Goal: Task Accomplishment & Management: Complete application form

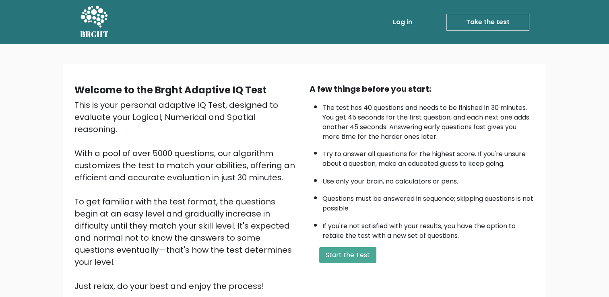
click at [505, 21] on link "Take the test" at bounding box center [488, 22] width 83 height 17
click at [517, 22] on link "Take the test" at bounding box center [488, 22] width 83 height 17
click at [346, 255] on button "Start the Test" at bounding box center [347, 255] width 57 height 16
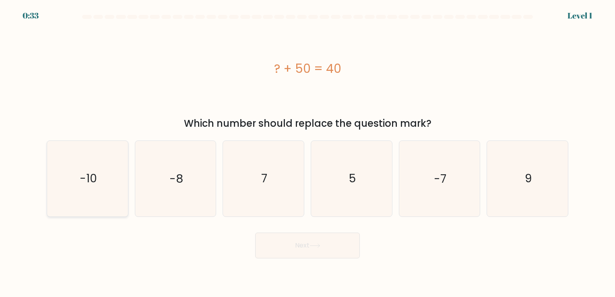
click at [100, 184] on icon "-10" at bounding box center [87, 178] width 75 height 75
click at [308, 153] on input "a. -10" at bounding box center [308, 151] width 0 height 4
radio input "true"
click at [337, 251] on button "Next" at bounding box center [307, 246] width 105 height 26
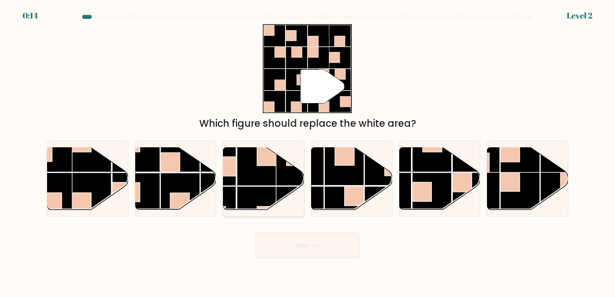
click at [275, 184] on rect at bounding box center [256, 165] width 39 height 39
click at [308, 153] on input "c." at bounding box center [308, 151] width 0 height 4
radio input "true"
click at [296, 248] on button "Next" at bounding box center [307, 246] width 105 height 26
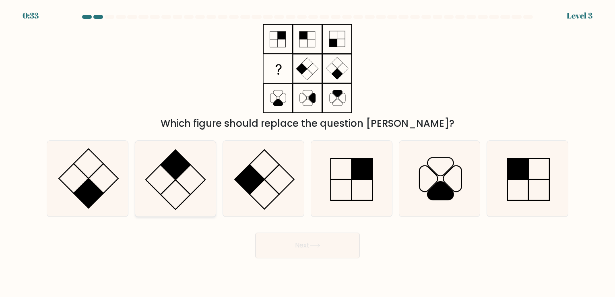
click at [199, 178] on icon at bounding box center [175, 178] width 75 height 75
click at [308, 153] on input "b." at bounding box center [308, 151] width 0 height 4
radio input "true"
click at [338, 257] on button "Next" at bounding box center [307, 246] width 105 height 26
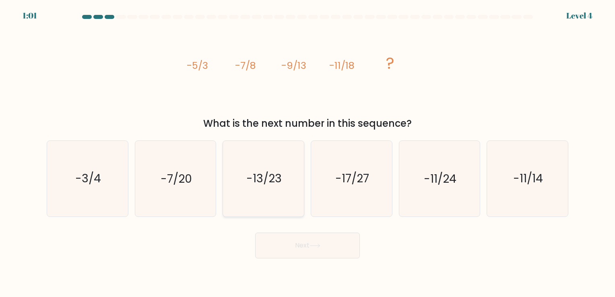
click at [276, 188] on icon "-13/23" at bounding box center [263, 178] width 75 height 75
click at [308, 153] on input "c. -13/23" at bounding box center [308, 151] width 0 height 4
radio input "true"
click at [293, 244] on button "Next" at bounding box center [307, 246] width 105 height 26
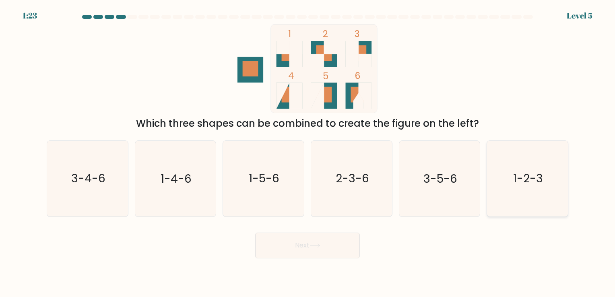
click at [541, 196] on icon "1-2-3" at bounding box center [527, 178] width 75 height 75
click at [308, 153] on input "f. 1-2-3" at bounding box center [308, 151] width 0 height 4
radio input "true"
click at [337, 252] on button "Next" at bounding box center [307, 246] width 105 height 26
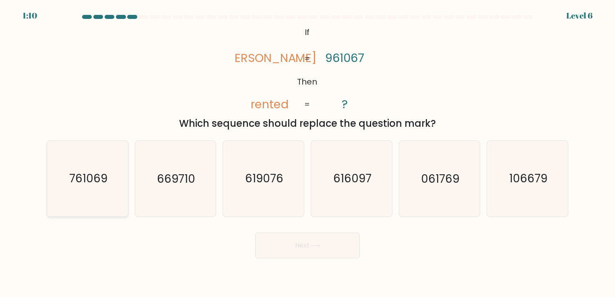
click at [111, 176] on icon "761069" at bounding box center [87, 178] width 75 height 75
click at [308, 153] on input "a. 761069" at bounding box center [308, 151] width 0 height 4
radio input "true"
click at [343, 241] on button "Next" at bounding box center [307, 246] width 105 height 26
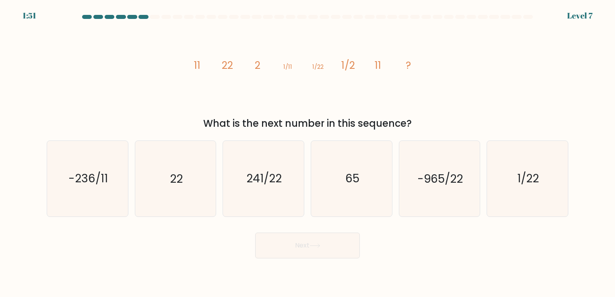
click at [339, 245] on button "Next" at bounding box center [307, 246] width 105 height 26
click at [176, 166] on icon "22" at bounding box center [175, 178] width 75 height 75
click at [308, 153] on input "b. 22" at bounding box center [308, 151] width 0 height 4
radio input "true"
click at [323, 254] on button "Next" at bounding box center [307, 246] width 105 height 26
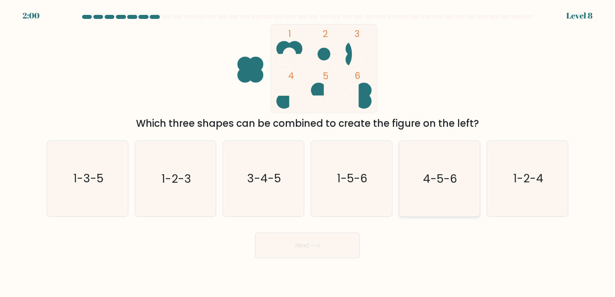
click at [446, 184] on text "4-5-6" at bounding box center [440, 179] width 34 height 16
click at [308, 153] on input "e. 4-5-6" at bounding box center [308, 151] width 0 height 4
radio input "true"
click at [351, 252] on button "Next" at bounding box center [307, 246] width 105 height 26
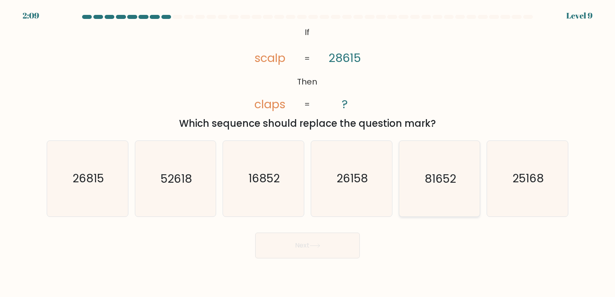
click at [445, 176] on text "81652" at bounding box center [440, 179] width 31 height 16
click at [308, 153] on input "e. 81652" at bounding box center [308, 151] width 0 height 4
radio input "true"
click at [296, 250] on button "Next" at bounding box center [307, 246] width 105 height 26
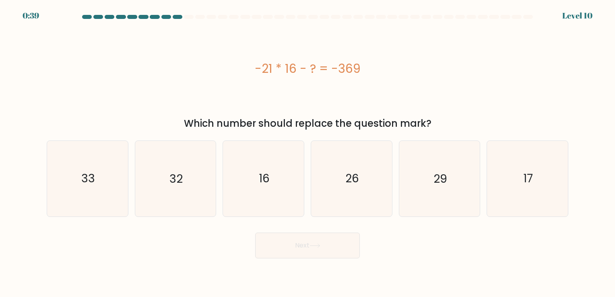
click at [35, 210] on form "a." at bounding box center [307, 137] width 615 height 244
click at [59, 197] on icon "33" at bounding box center [87, 178] width 75 height 75
click at [308, 153] on input "a. 33" at bounding box center [308, 151] width 0 height 4
radio input "true"
click at [324, 242] on button "Next" at bounding box center [307, 246] width 105 height 26
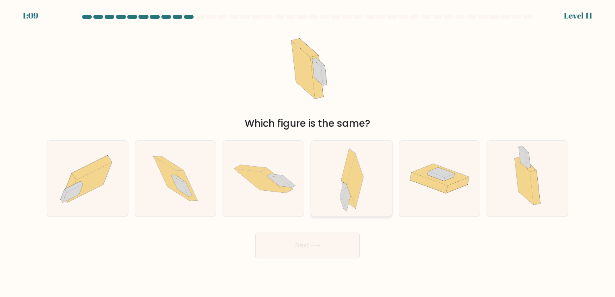
click at [380, 197] on div at bounding box center [352, 179] width 82 height 76
click at [308, 153] on input "d." at bounding box center [308, 151] width 0 height 4
radio input "true"
click at [339, 253] on button "Next" at bounding box center [307, 246] width 105 height 26
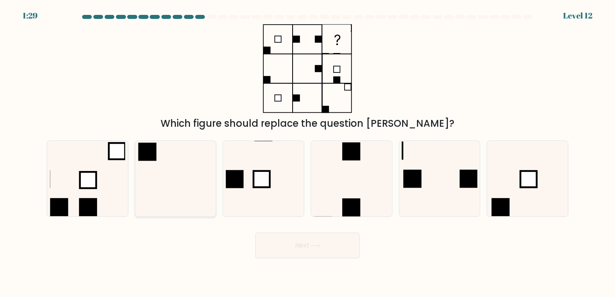
click at [201, 163] on icon at bounding box center [175, 178] width 75 height 75
click at [308, 153] on input "b." at bounding box center [308, 151] width 0 height 4
radio input "true"
click at [289, 247] on button "Next" at bounding box center [307, 246] width 105 height 26
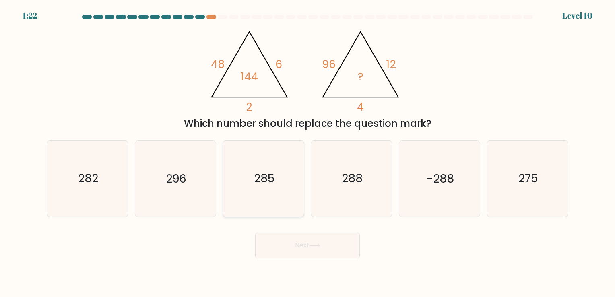
click at [245, 175] on icon "285" at bounding box center [263, 178] width 75 height 75
click at [308, 153] on input "c. 285" at bounding box center [308, 151] width 0 height 4
radio input "true"
click at [303, 245] on button "Next" at bounding box center [307, 246] width 105 height 26
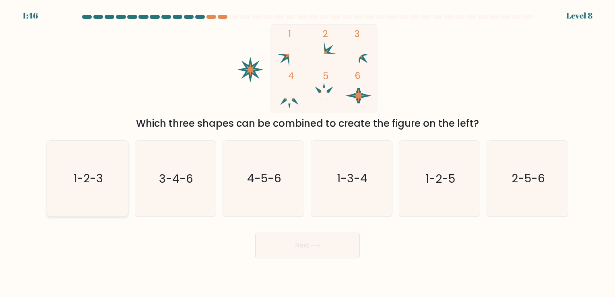
click at [99, 212] on icon "1-2-3" at bounding box center [87, 178] width 75 height 75
click at [308, 153] on input "a. 1-2-3" at bounding box center [308, 151] width 0 height 4
radio input "true"
click at [304, 250] on button "Next" at bounding box center [307, 246] width 105 height 26
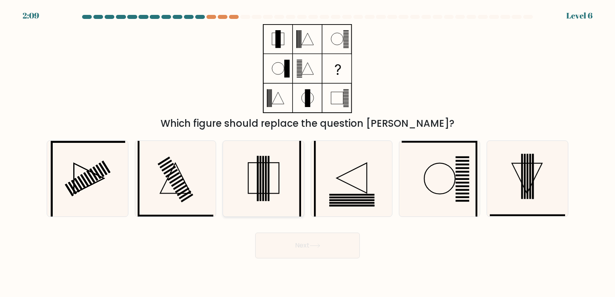
click at [275, 170] on icon at bounding box center [263, 178] width 75 height 75
click at [308, 153] on input "c." at bounding box center [308, 151] width 0 height 4
radio input "true"
click at [313, 241] on button "Next" at bounding box center [307, 246] width 105 height 26
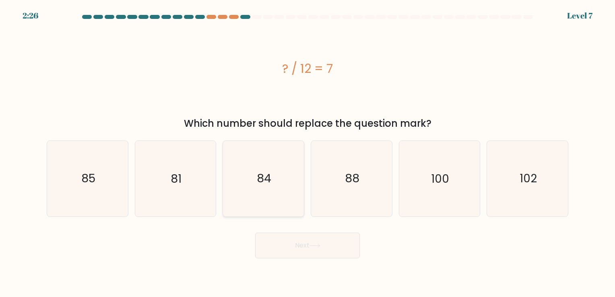
click at [240, 193] on icon "84" at bounding box center [263, 178] width 75 height 75
click at [308, 153] on input "c. 84" at bounding box center [308, 151] width 0 height 4
radio input "true"
click at [302, 241] on button "Next" at bounding box center [307, 246] width 105 height 26
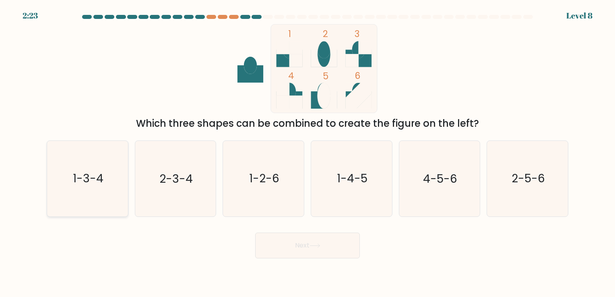
click at [83, 200] on icon "1-3-4" at bounding box center [87, 178] width 75 height 75
click at [308, 153] on input "a. 1-3-4" at bounding box center [308, 151] width 0 height 4
radio input "true"
click at [325, 246] on button "Next" at bounding box center [307, 246] width 105 height 26
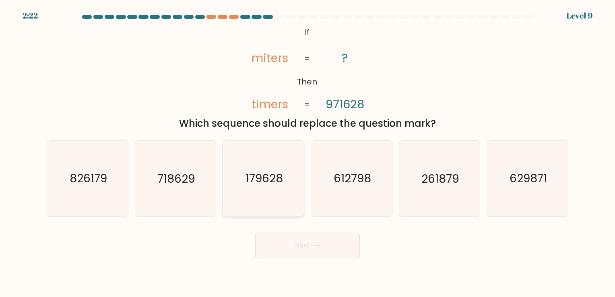
click at [275, 187] on icon "179628" at bounding box center [263, 178] width 75 height 75
click at [308, 153] on input "c. 179628" at bounding box center [308, 151] width 0 height 4
radio input "true"
click at [323, 250] on button "Next" at bounding box center [307, 246] width 105 height 26
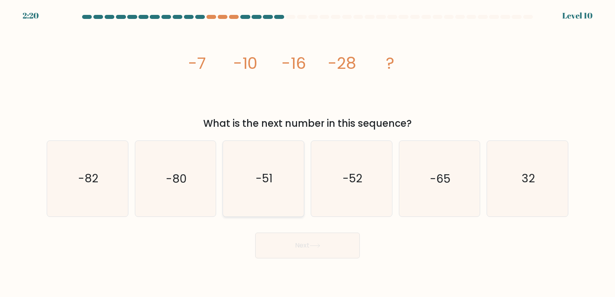
click at [283, 188] on icon "-51" at bounding box center [263, 178] width 75 height 75
click at [308, 153] on input "c. -51" at bounding box center [308, 151] width 0 height 4
radio input "true"
click at [300, 249] on button "Next" at bounding box center [307, 246] width 105 height 26
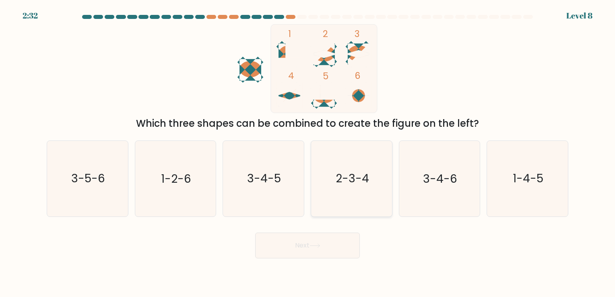
click at [364, 166] on icon "2-3-4" at bounding box center [351, 178] width 75 height 75
click at [308, 153] on input "d. 2-3-4" at bounding box center [308, 151] width 0 height 4
radio input "true"
click at [321, 246] on icon at bounding box center [315, 246] width 11 height 4
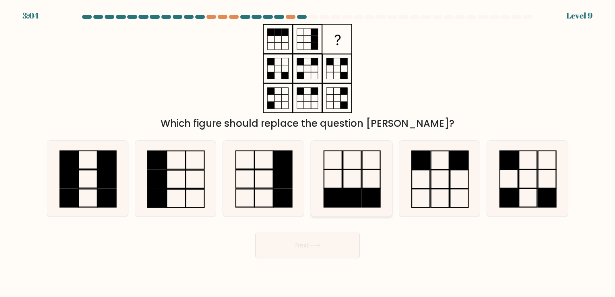
click at [336, 181] on icon at bounding box center [351, 178] width 75 height 75
click at [308, 153] on input "d." at bounding box center [308, 151] width 0 height 4
radio input "true"
click at [325, 252] on button "Next" at bounding box center [307, 246] width 105 height 26
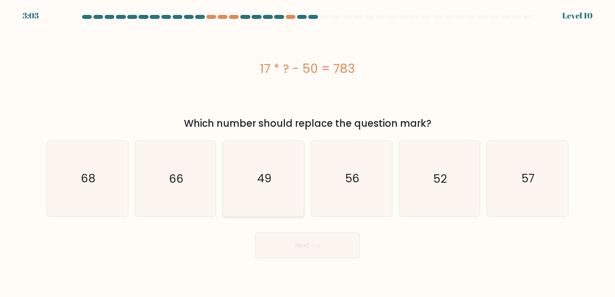
click at [234, 191] on icon "49" at bounding box center [263, 178] width 75 height 75
click at [308, 153] on input "c. 49" at bounding box center [308, 151] width 0 height 4
radio input "true"
click at [284, 249] on button "Next" at bounding box center [307, 246] width 105 height 26
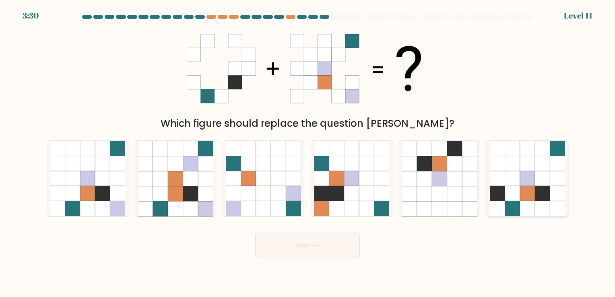
click at [524, 180] on icon at bounding box center [527, 178] width 15 height 15
click at [308, 153] on input "f." at bounding box center [308, 151] width 0 height 4
radio input "true"
click at [354, 242] on button "Next" at bounding box center [307, 246] width 105 height 26
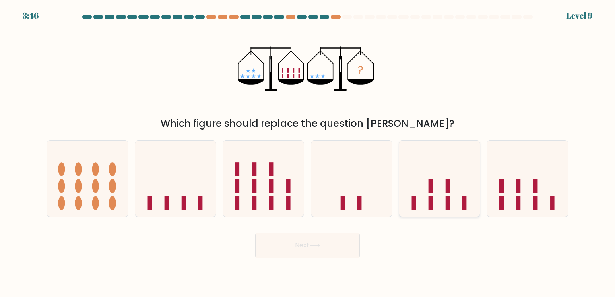
click at [448, 195] on icon at bounding box center [439, 178] width 81 height 67
click at [308, 153] on input "e." at bounding box center [308, 151] width 0 height 4
radio input "true"
click at [312, 244] on icon at bounding box center [315, 246] width 11 height 4
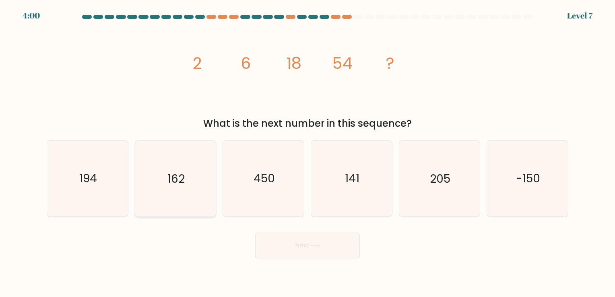
click at [173, 179] on text "162" at bounding box center [176, 179] width 17 height 16
click at [308, 153] on input "b. 162" at bounding box center [308, 151] width 0 height 4
radio input "true"
click at [315, 246] on icon at bounding box center [315, 246] width 11 height 4
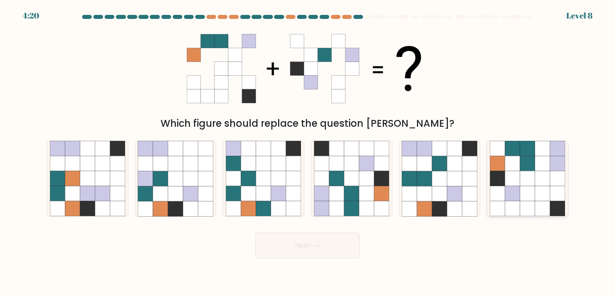
click at [512, 189] on icon at bounding box center [512, 193] width 15 height 15
click at [308, 153] on input "f." at bounding box center [308, 151] width 0 height 4
radio input "true"
click at [331, 254] on button "Next" at bounding box center [307, 246] width 105 height 26
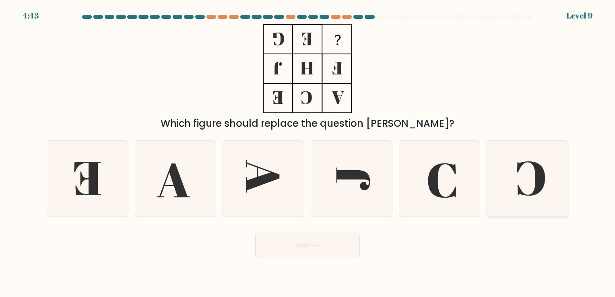
click at [546, 178] on icon at bounding box center [527, 178] width 75 height 75
click at [308, 153] on input "f." at bounding box center [308, 151] width 0 height 4
radio input "true"
click at [334, 257] on button "Next" at bounding box center [307, 246] width 105 height 26
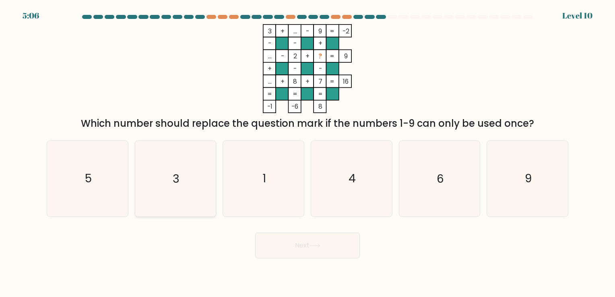
click at [188, 190] on icon "3" at bounding box center [175, 178] width 75 height 75
click at [308, 153] on input "b. 3" at bounding box center [308, 151] width 0 height 4
radio input "true"
click at [302, 251] on button "Next" at bounding box center [307, 246] width 105 height 26
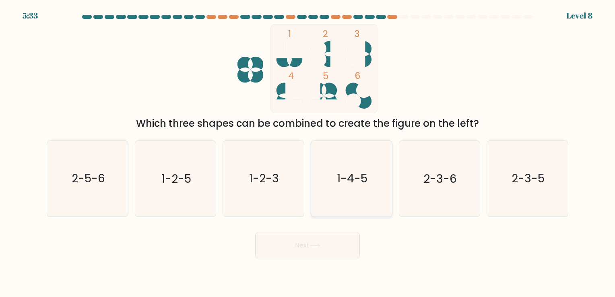
click at [350, 191] on icon "1-4-5" at bounding box center [351, 178] width 75 height 75
click at [308, 153] on input "d. 1-4-5" at bounding box center [308, 151] width 0 height 4
radio input "true"
click at [308, 241] on button "Next" at bounding box center [307, 246] width 105 height 26
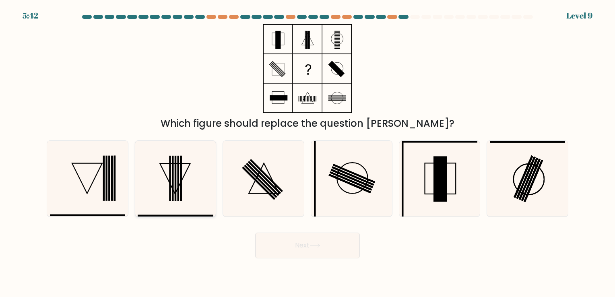
click at [168, 192] on icon at bounding box center [175, 178] width 75 height 75
click at [308, 153] on input "b." at bounding box center [308, 151] width 0 height 4
radio input "true"
click at [306, 248] on button "Next" at bounding box center [307, 246] width 105 height 26
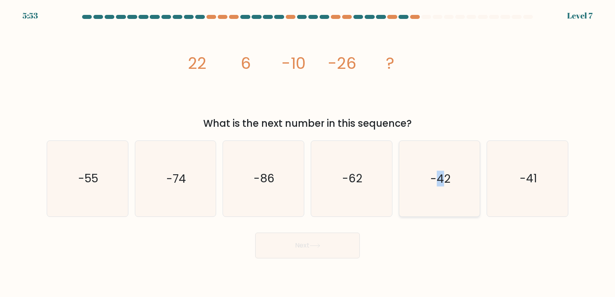
click at [441, 178] on text "-42" at bounding box center [440, 179] width 20 height 16
click at [341, 243] on button "Next" at bounding box center [307, 246] width 105 height 26
click at [474, 170] on icon "-42" at bounding box center [439, 178] width 75 height 75
click at [308, 153] on input "e. -42" at bounding box center [308, 151] width 0 height 4
radio input "true"
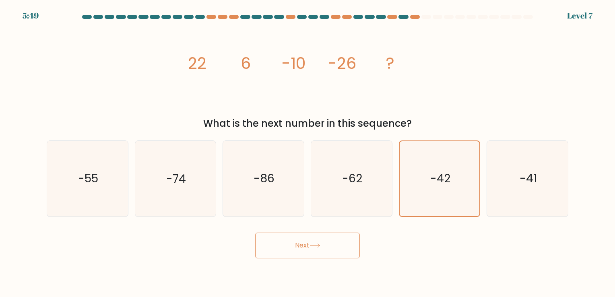
click at [340, 246] on button "Next" at bounding box center [307, 246] width 105 height 26
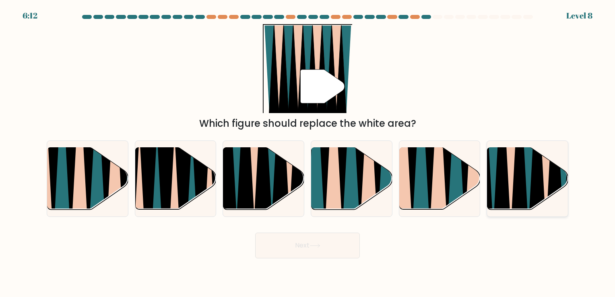
click at [522, 170] on icon at bounding box center [520, 146] width 18 height 161
click at [308, 153] on input "f." at bounding box center [308, 151] width 0 height 4
radio input "true"
click at [289, 189] on icon at bounding box center [290, 147] width 18 height 161
click at [308, 153] on input "c." at bounding box center [308, 151] width 0 height 4
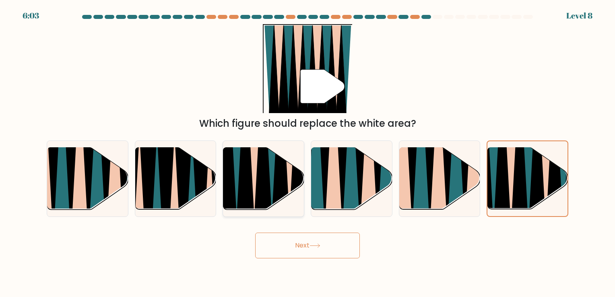
radio input "true"
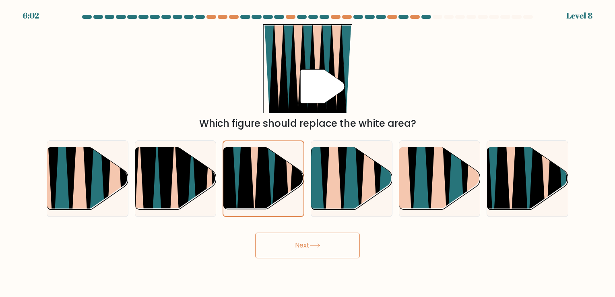
click at [305, 247] on button "Next" at bounding box center [307, 246] width 105 height 26
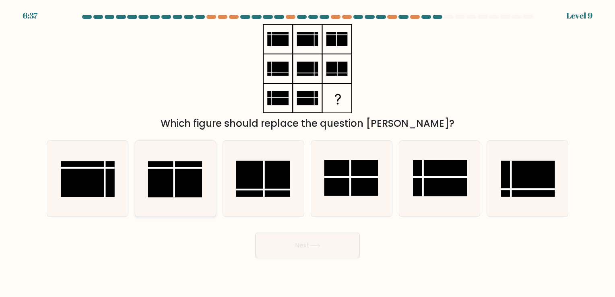
click at [187, 190] on rect at bounding box center [175, 179] width 54 height 36
click at [308, 153] on input "b." at bounding box center [308, 151] width 0 height 4
radio input "true"
click at [296, 241] on button "Next" at bounding box center [307, 246] width 105 height 26
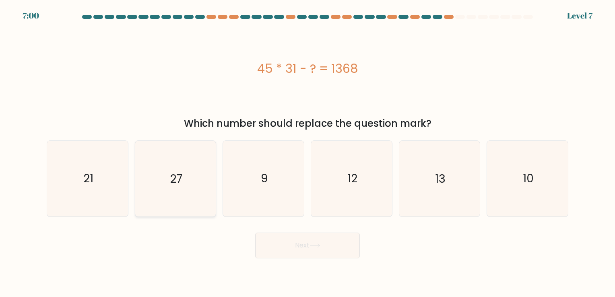
click at [188, 195] on icon "27" at bounding box center [175, 178] width 75 height 75
click at [308, 153] on input "b. 27" at bounding box center [308, 151] width 0 height 4
radio input "true"
click at [328, 254] on button "Next" at bounding box center [307, 246] width 105 height 26
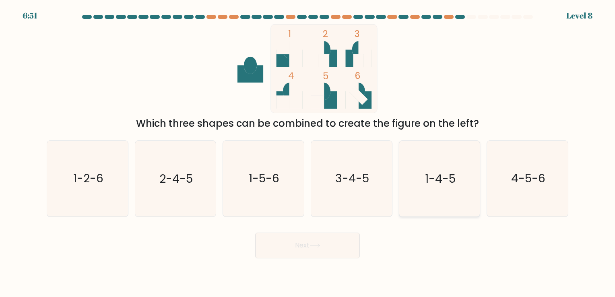
click at [439, 165] on icon "1-4-5" at bounding box center [439, 178] width 75 height 75
click at [308, 153] on input "e. 1-4-5" at bounding box center [308, 151] width 0 height 4
radio input "true"
click at [319, 242] on button "Next" at bounding box center [307, 246] width 105 height 26
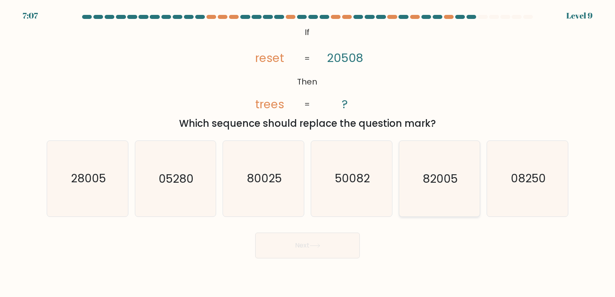
click at [469, 170] on icon "82005" at bounding box center [439, 178] width 75 height 75
click at [308, 153] on input "e. 82005" at bounding box center [308, 151] width 0 height 4
radio input "true"
click at [338, 245] on button "Next" at bounding box center [307, 246] width 105 height 26
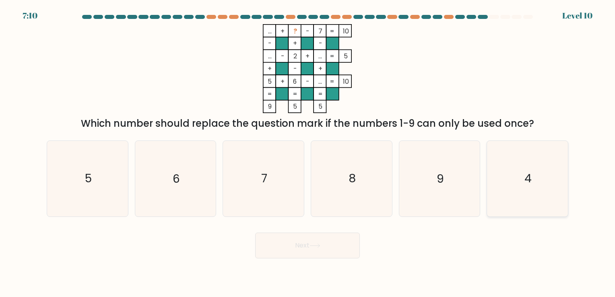
click at [540, 192] on icon "4" at bounding box center [527, 178] width 75 height 75
click at [308, 153] on input "f. 4" at bounding box center [308, 151] width 0 height 4
radio input "true"
click at [333, 255] on button "Next" at bounding box center [307, 246] width 105 height 26
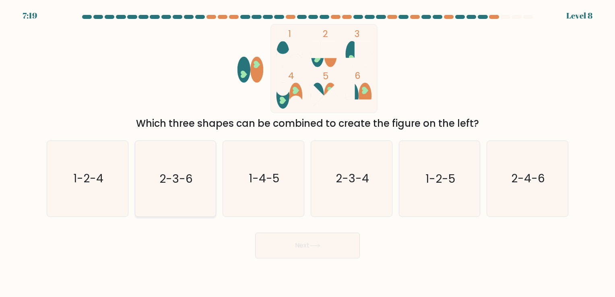
click at [191, 165] on icon "2-3-6" at bounding box center [175, 178] width 75 height 75
click at [308, 153] on input "b. 2-3-6" at bounding box center [308, 151] width 0 height 4
radio input "true"
click at [310, 257] on button "Next" at bounding box center [307, 246] width 105 height 26
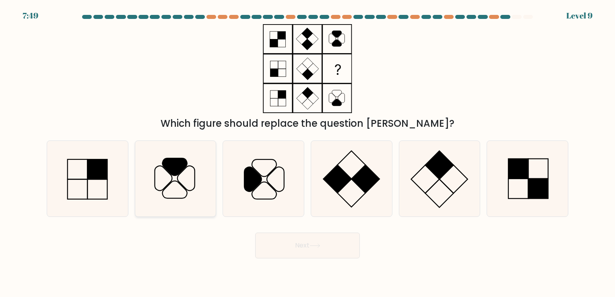
click at [192, 172] on icon at bounding box center [175, 178] width 75 height 75
click at [308, 153] on input "b." at bounding box center [308, 151] width 0 height 4
radio input "true"
click at [289, 247] on button "Next" at bounding box center [307, 246] width 105 height 26
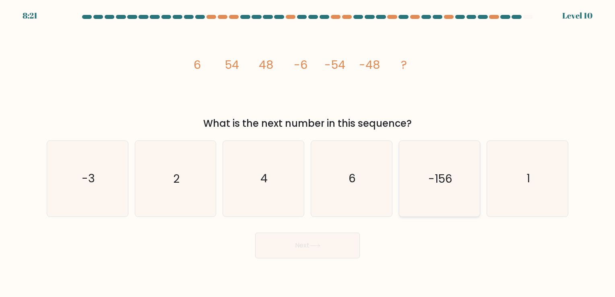
drag, startPoint x: 424, startPoint y: 172, endPoint x: 416, endPoint y: 187, distance: 17.7
click at [423, 172] on icon "-156" at bounding box center [439, 178] width 75 height 75
click at [308, 153] on input "e. -156" at bounding box center [308, 151] width 0 height 4
radio input "true"
click at [321, 244] on icon at bounding box center [315, 246] width 11 height 4
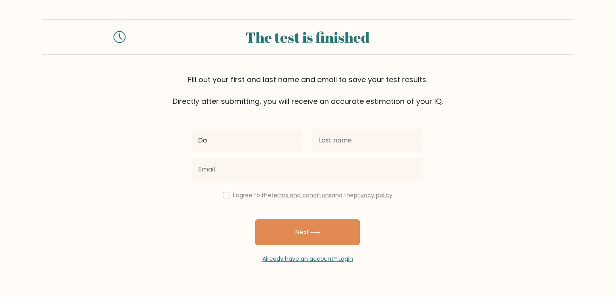
type input "[PERSON_NAME]"
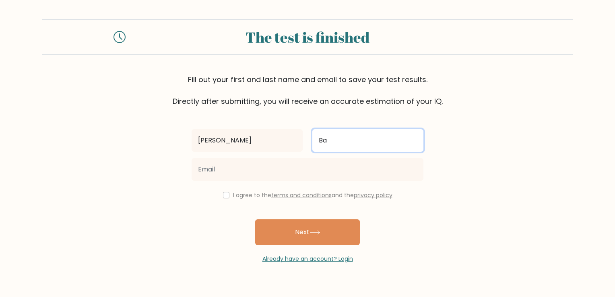
type input "[PERSON_NAME]"
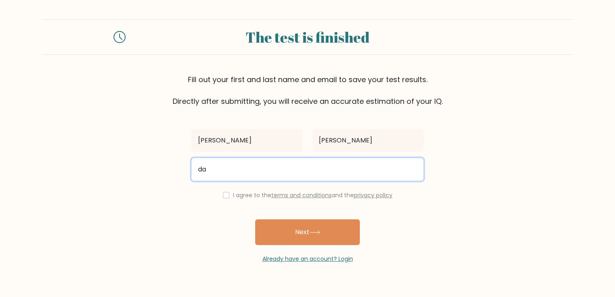
type input "[EMAIL_ADDRESS][DOMAIN_NAME]"
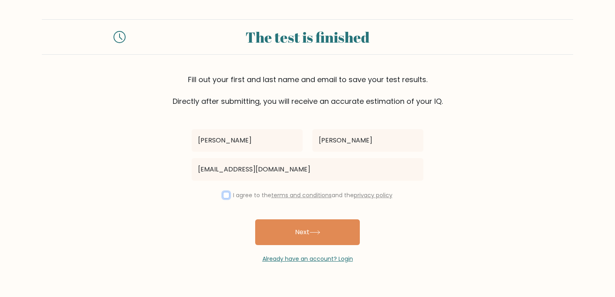
click at [227, 192] on div "I agree to the terms and conditions and the privacy policy" at bounding box center [308, 195] width 242 height 10
click at [223, 197] on input "checkbox" at bounding box center [226, 195] width 6 height 6
checkbox input "true"
click at [296, 235] on button "Next" at bounding box center [307, 232] width 105 height 26
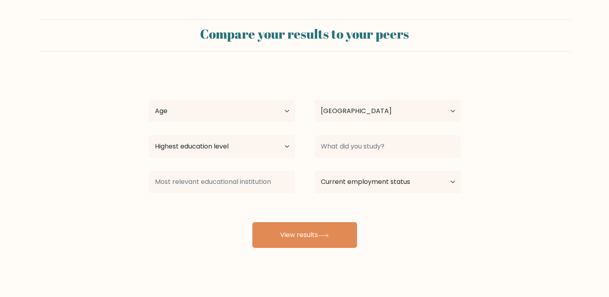
select select "PH"
click at [267, 111] on select "Age Under [DEMOGRAPHIC_DATA] [DEMOGRAPHIC_DATA] [DEMOGRAPHIC_DATA] [DEMOGRAPHIC…" at bounding box center [222, 111] width 147 height 23
select select "18_24"
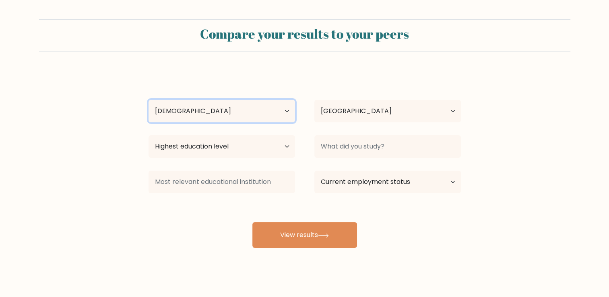
click at [149, 100] on select "Age Under [DEMOGRAPHIC_DATA] [DEMOGRAPHIC_DATA] [DEMOGRAPHIC_DATA] [DEMOGRAPHIC…" at bounding box center [222, 111] width 147 height 23
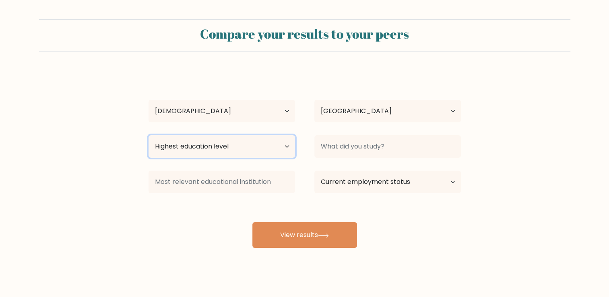
click at [240, 147] on select "Highest education level No schooling Primary Lower Secondary Upper Secondary Oc…" at bounding box center [222, 146] width 147 height 23
select select "bachelors_degree"
click at [149, 135] on select "Highest education level No schooling Primary Lower Secondary Upper Secondary Oc…" at bounding box center [222, 146] width 147 height 23
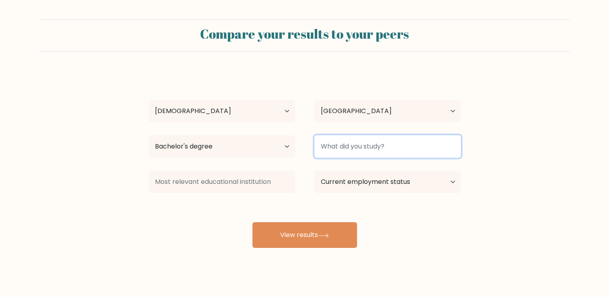
click at [356, 151] on input at bounding box center [388, 146] width 147 height 23
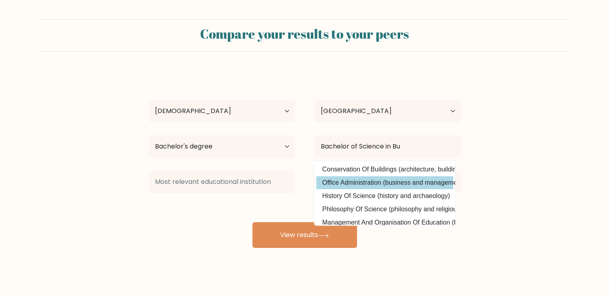
click at [380, 186] on div "Daphnie Faye Batoon Age Under 18 years old 18-24 years old 25-34 years old 35-4…" at bounding box center [305, 159] width 322 height 177
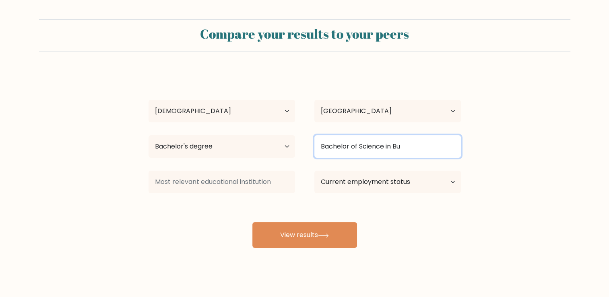
click at [402, 149] on input "Bachelor of Science in Bu" at bounding box center [388, 146] width 147 height 23
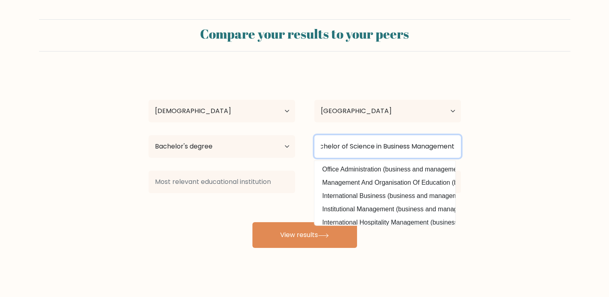
scroll to position [0, 12]
type input "Bachelor of Science in Business Management"
click at [252, 222] on button "View results" at bounding box center [304, 235] width 105 height 26
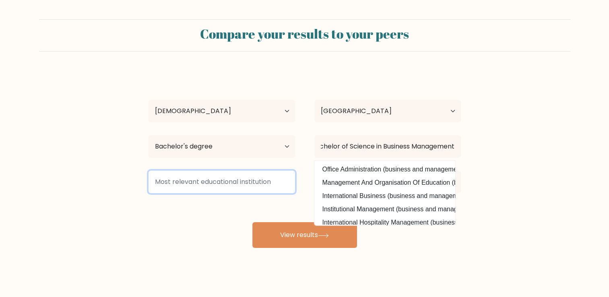
scroll to position [0, 0]
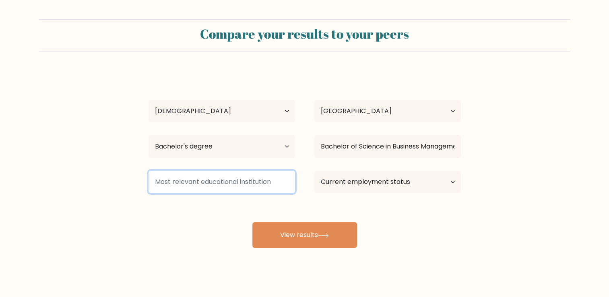
click at [266, 188] on input at bounding box center [222, 182] width 147 height 23
type input "O"
click at [269, 186] on input at bounding box center [222, 182] width 147 height 23
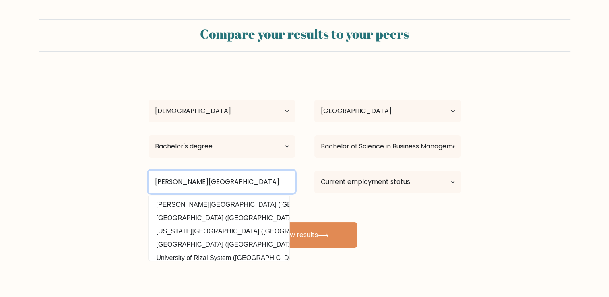
type input "Jose Rizal Memorial State University"
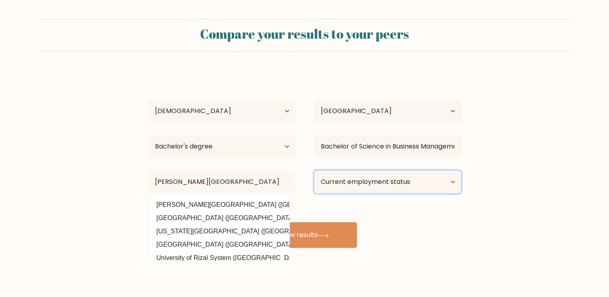
click at [443, 181] on select "Current employment status Employed Student Retired Other / prefer not to answer" at bounding box center [388, 182] width 147 height 23
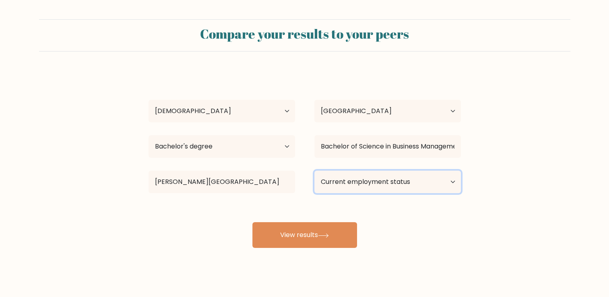
select select "other"
click at [315, 171] on select "Current employment status Employed Student Retired Other / prefer not to answer" at bounding box center [388, 182] width 147 height 23
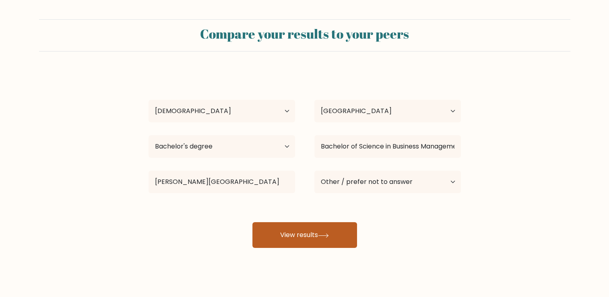
click at [334, 242] on button "View results" at bounding box center [304, 235] width 105 height 26
